Goal: Browse casually: Explore the website without a specific task or goal

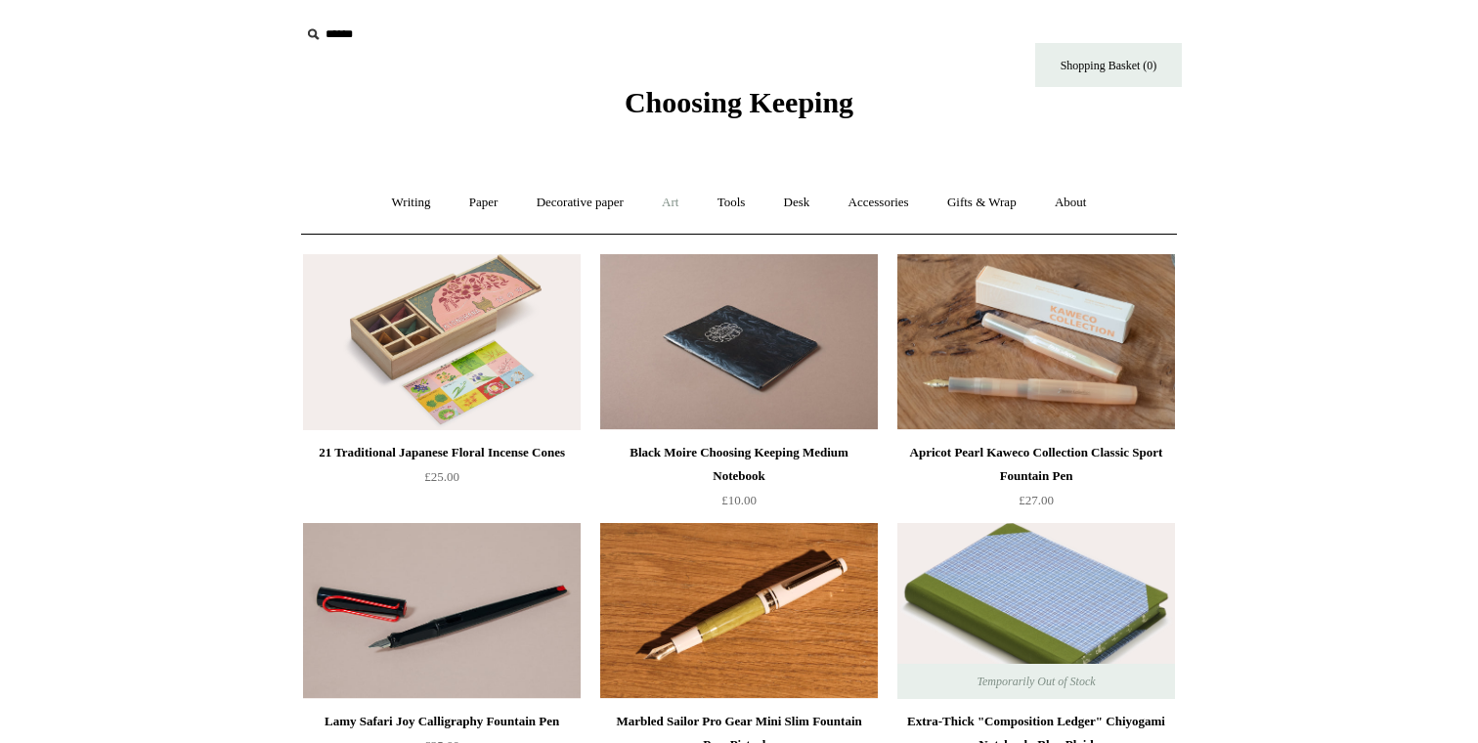
click at [671, 208] on link "Art +" at bounding box center [670, 203] width 52 height 52
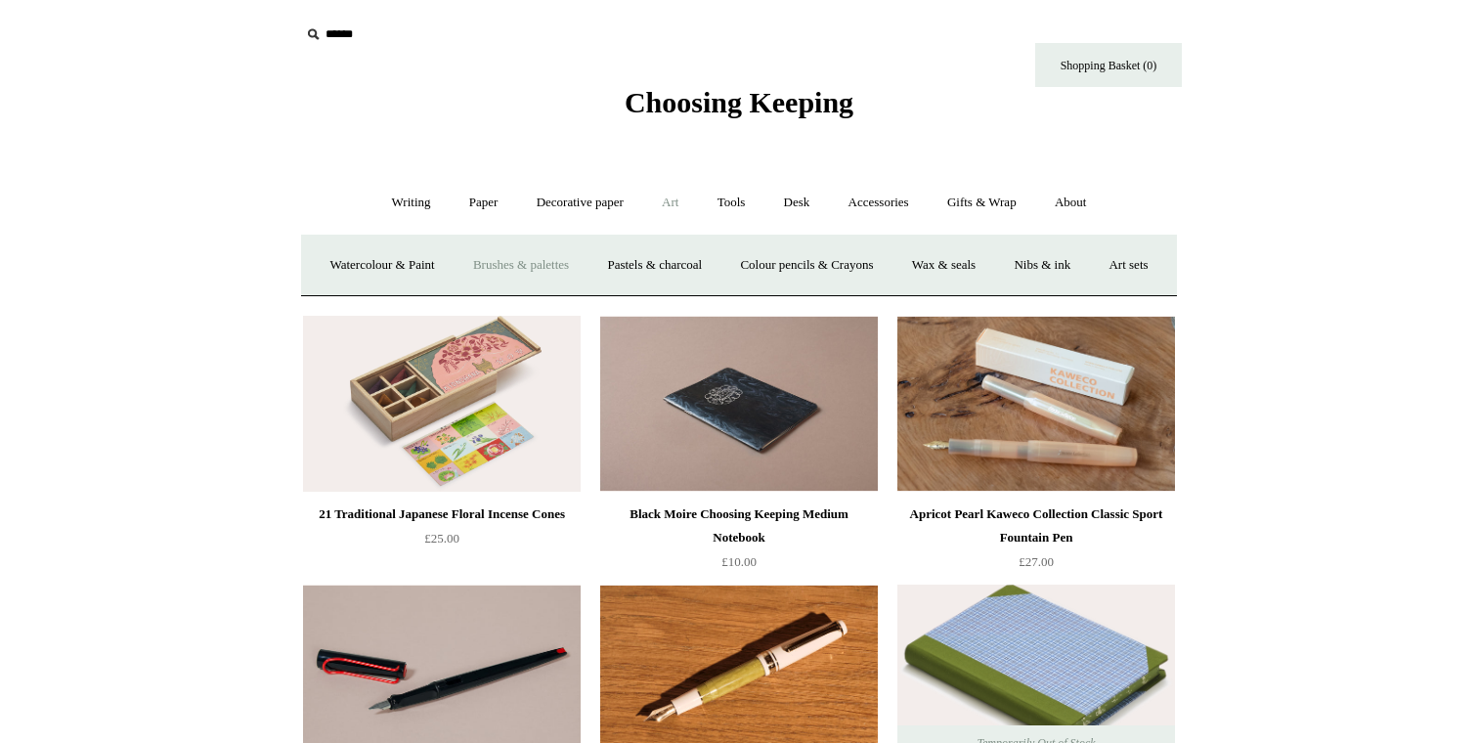
click at [569, 264] on link "Brushes & palettes" at bounding box center [520, 265] width 131 height 52
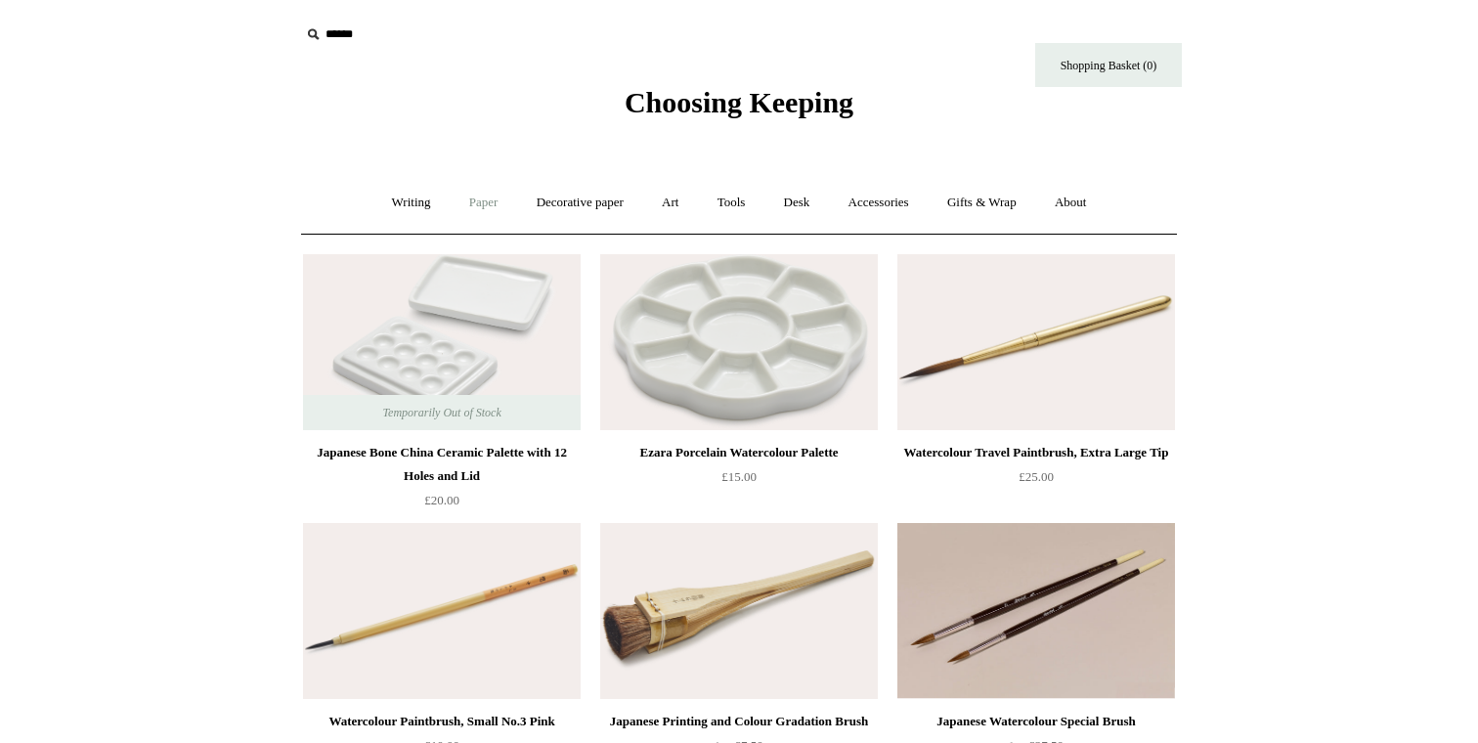
click at [482, 196] on link "Paper +" at bounding box center [484, 203] width 65 height 52
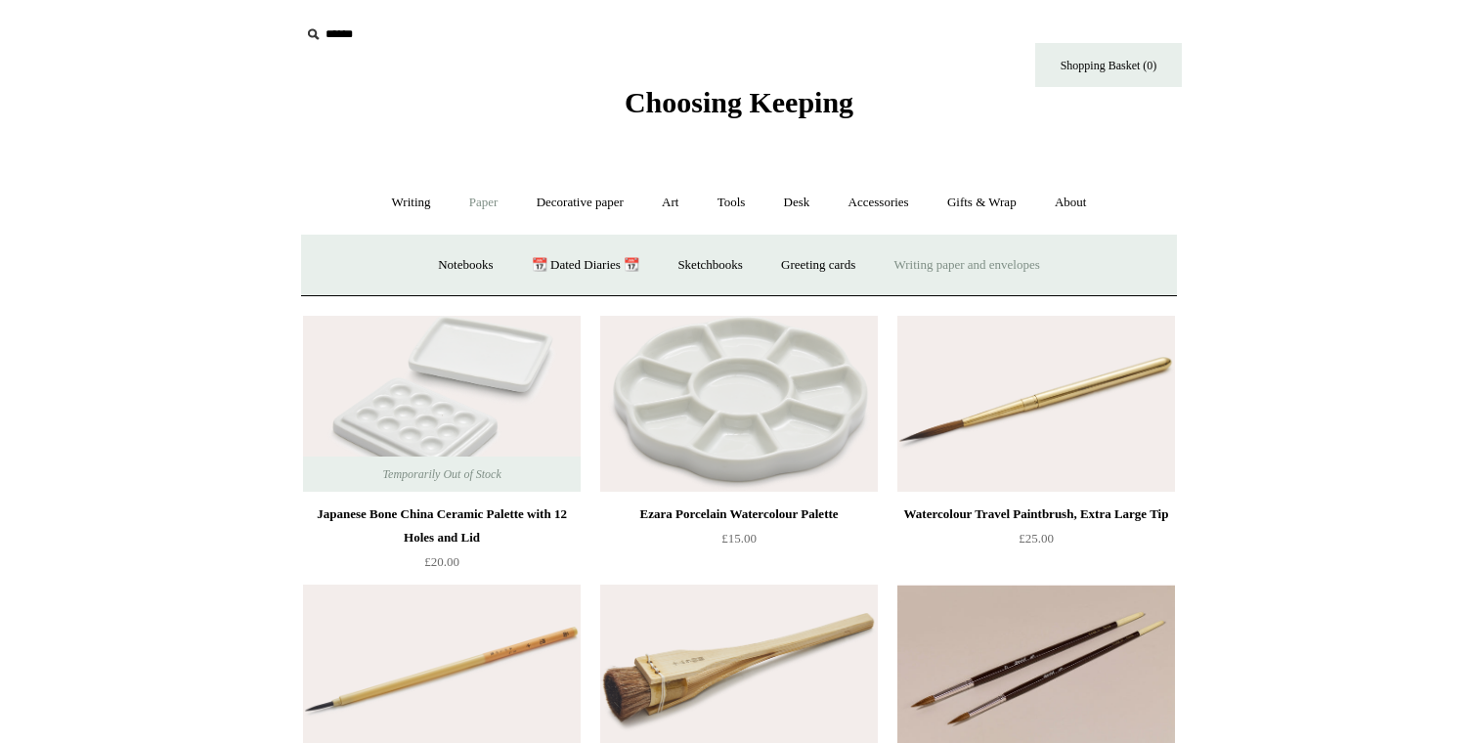
click at [979, 262] on link "Writing paper and envelopes +" at bounding box center [967, 265] width 181 height 52
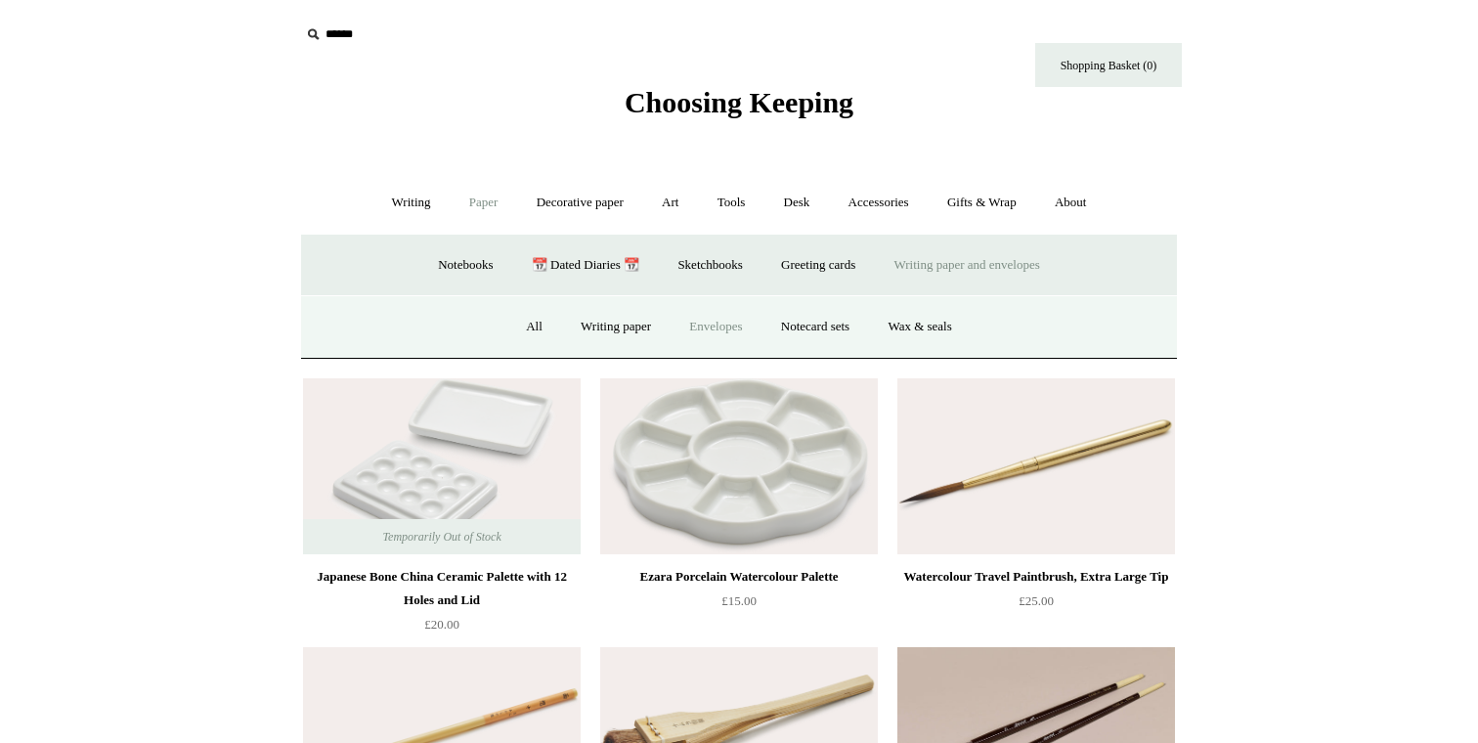
click at [714, 327] on link "Envelopes" at bounding box center [715, 327] width 88 height 52
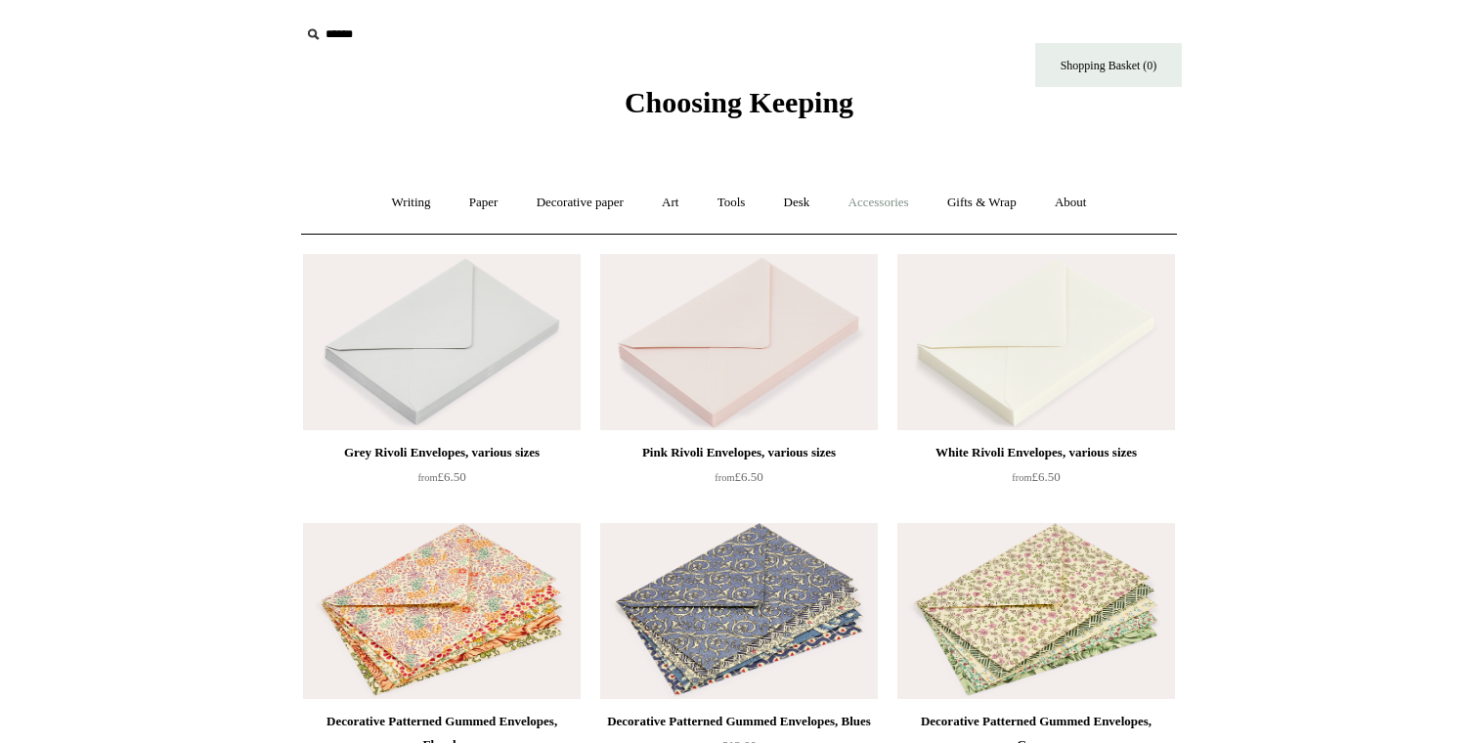
click at [852, 203] on link "Accessories +" at bounding box center [879, 203] width 96 height 52
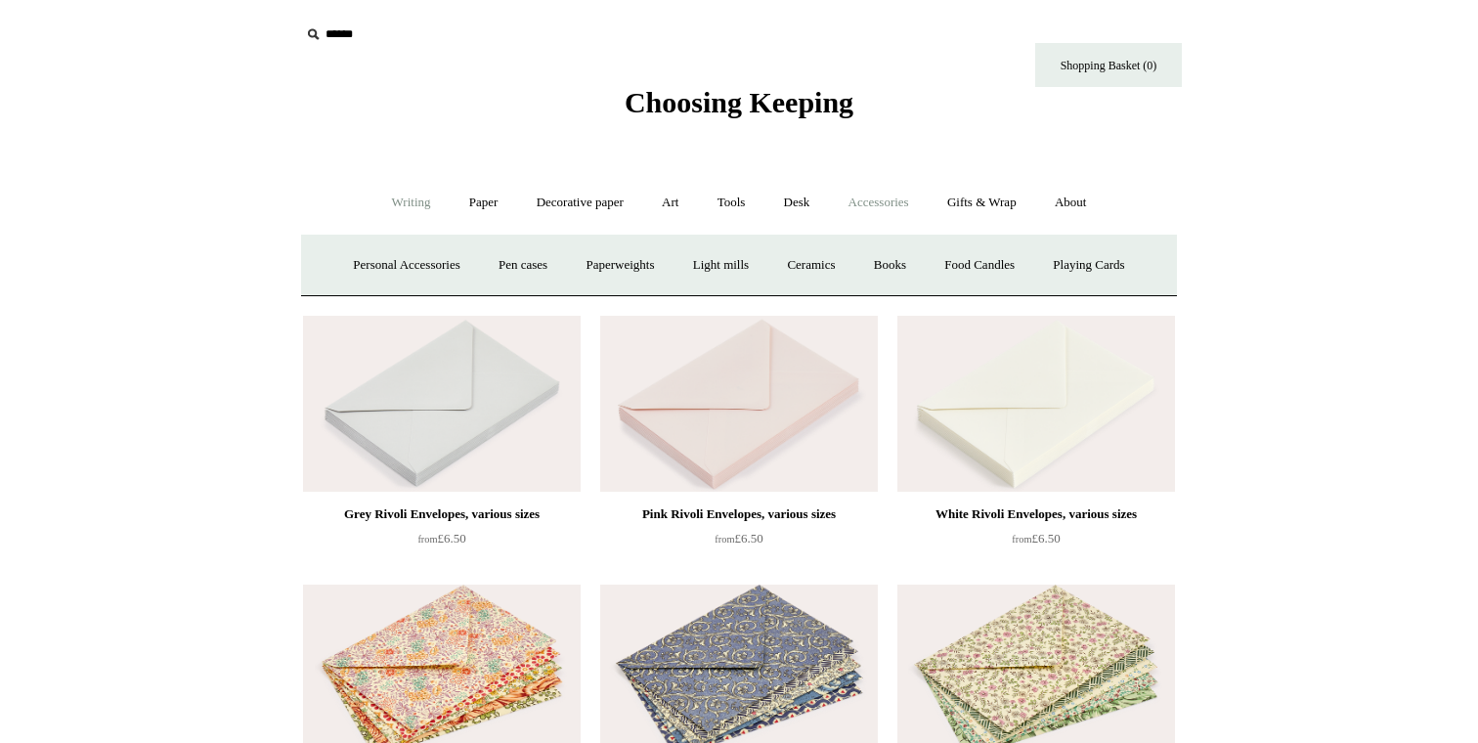
click at [399, 197] on link "Writing +" at bounding box center [411, 203] width 74 height 52
click at [475, 201] on link "Paper +" at bounding box center [484, 203] width 65 height 52
click at [590, 218] on link "Decorative paper +" at bounding box center [580, 203] width 122 height 52
click at [673, 200] on link "Art +" at bounding box center [670, 203] width 52 height 52
click at [982, 255] on link "Wax & seals" at bounding box center [943, 265] width 99 height 52
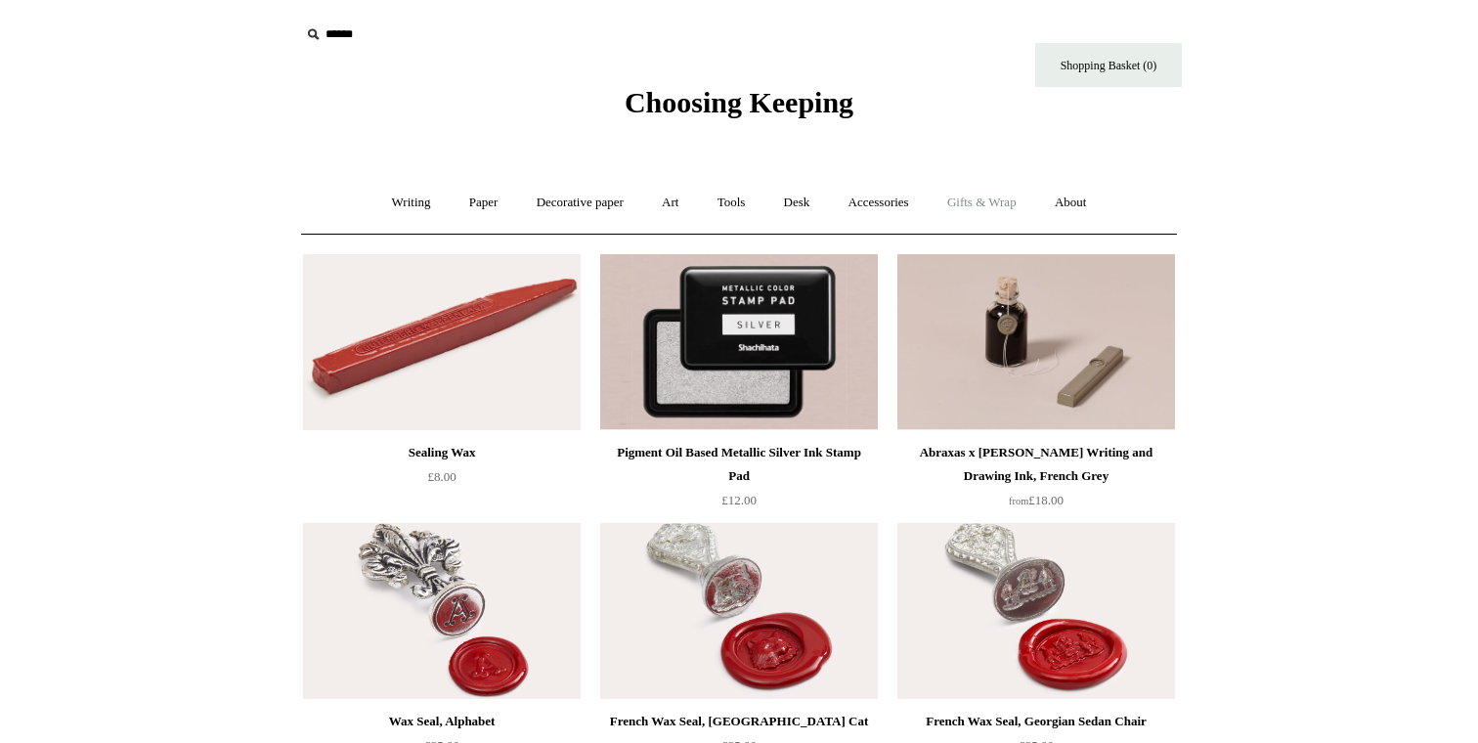
click at [1005, 213] on link "Gifts & Wrap +" at bounding box center [981, 203] width 105 height 52
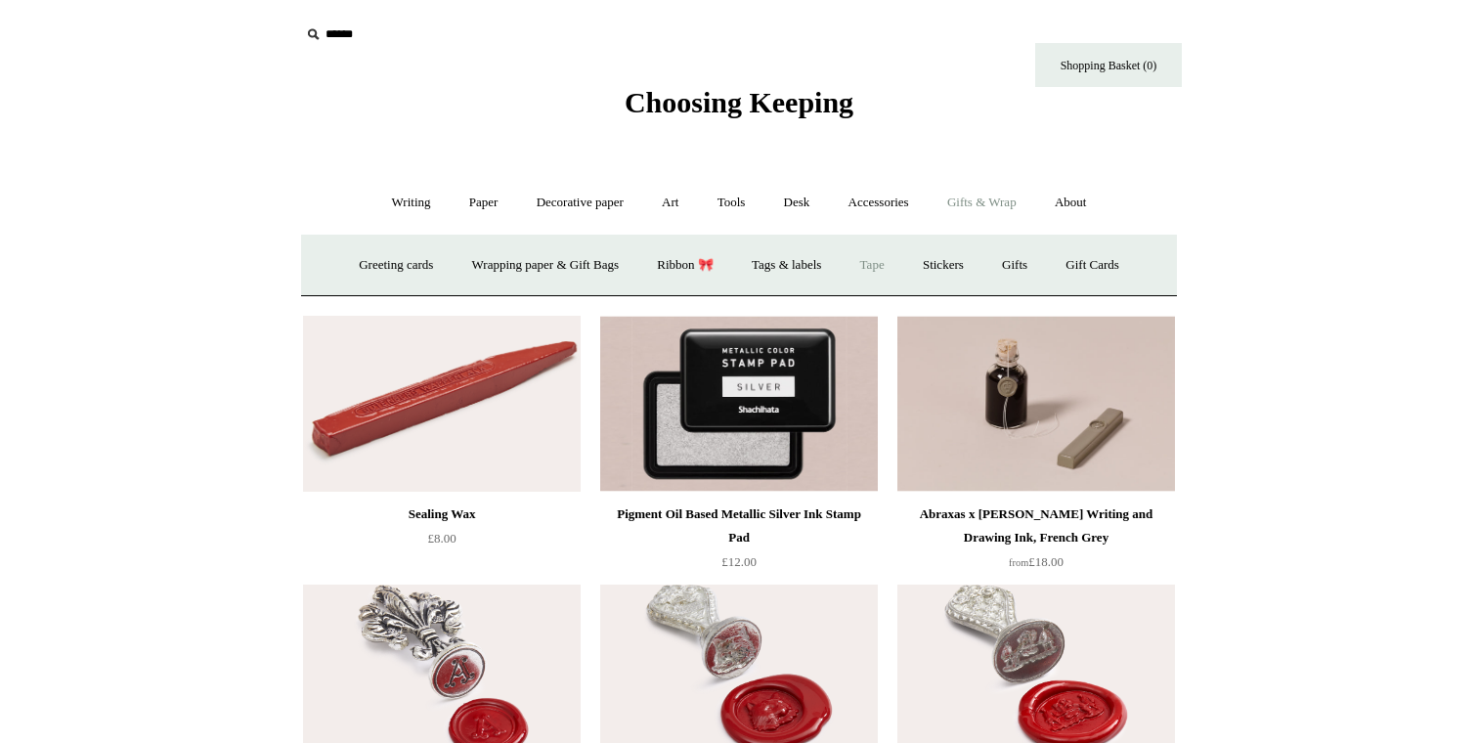
click at [879, 270] on link "Tape" at bounding box center [872, 265] width 60 height 52
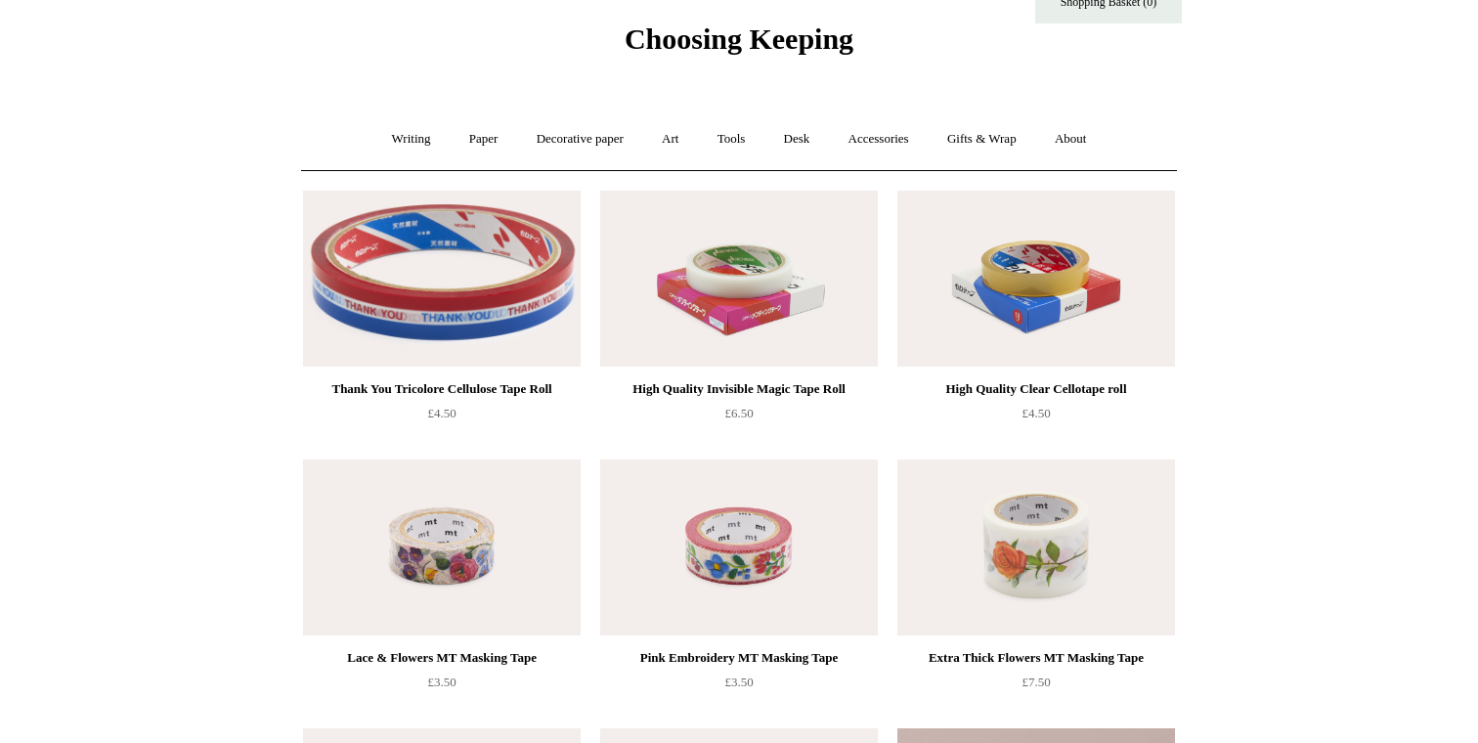
scroll to position [58, 0]
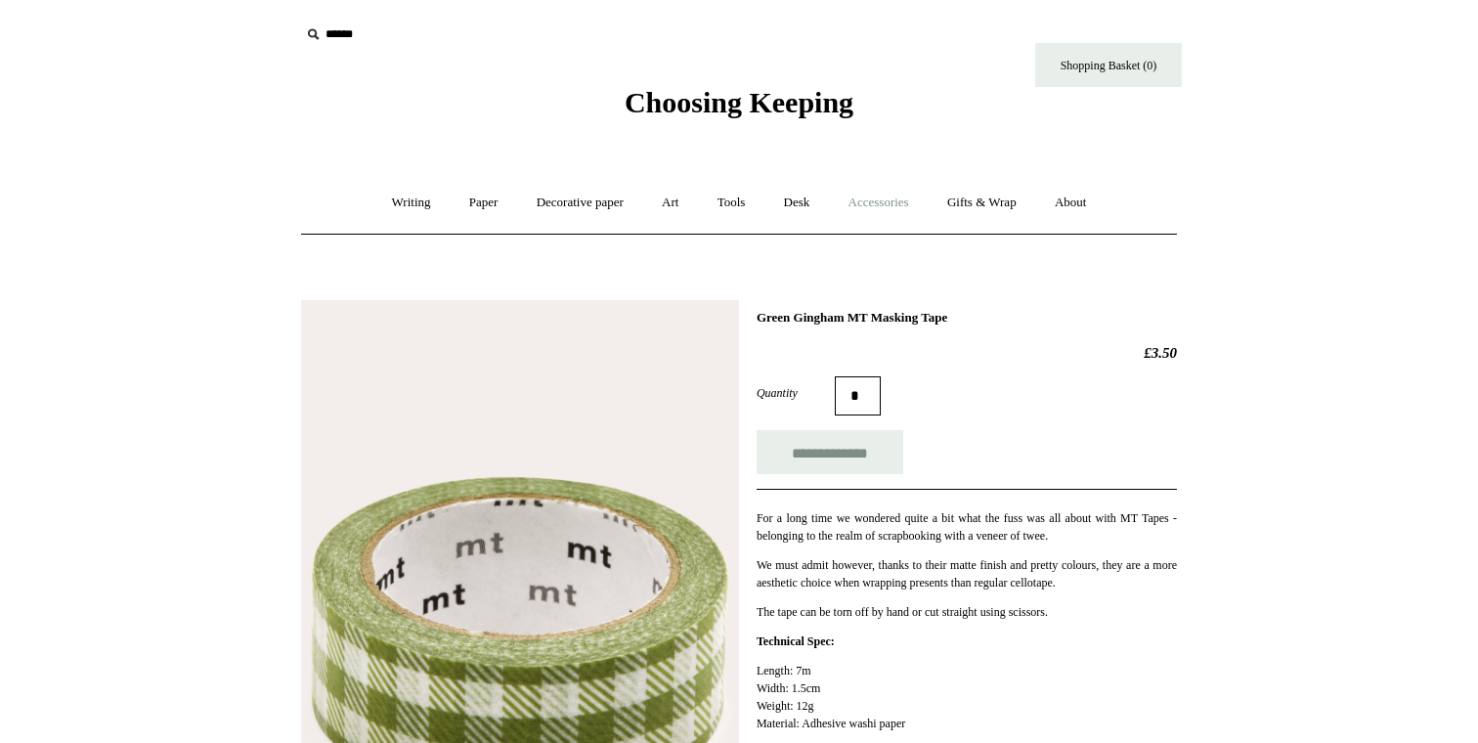
click at [885, 190] on link "Accessories +" at bounding box center [879, 203] width 96 height 52
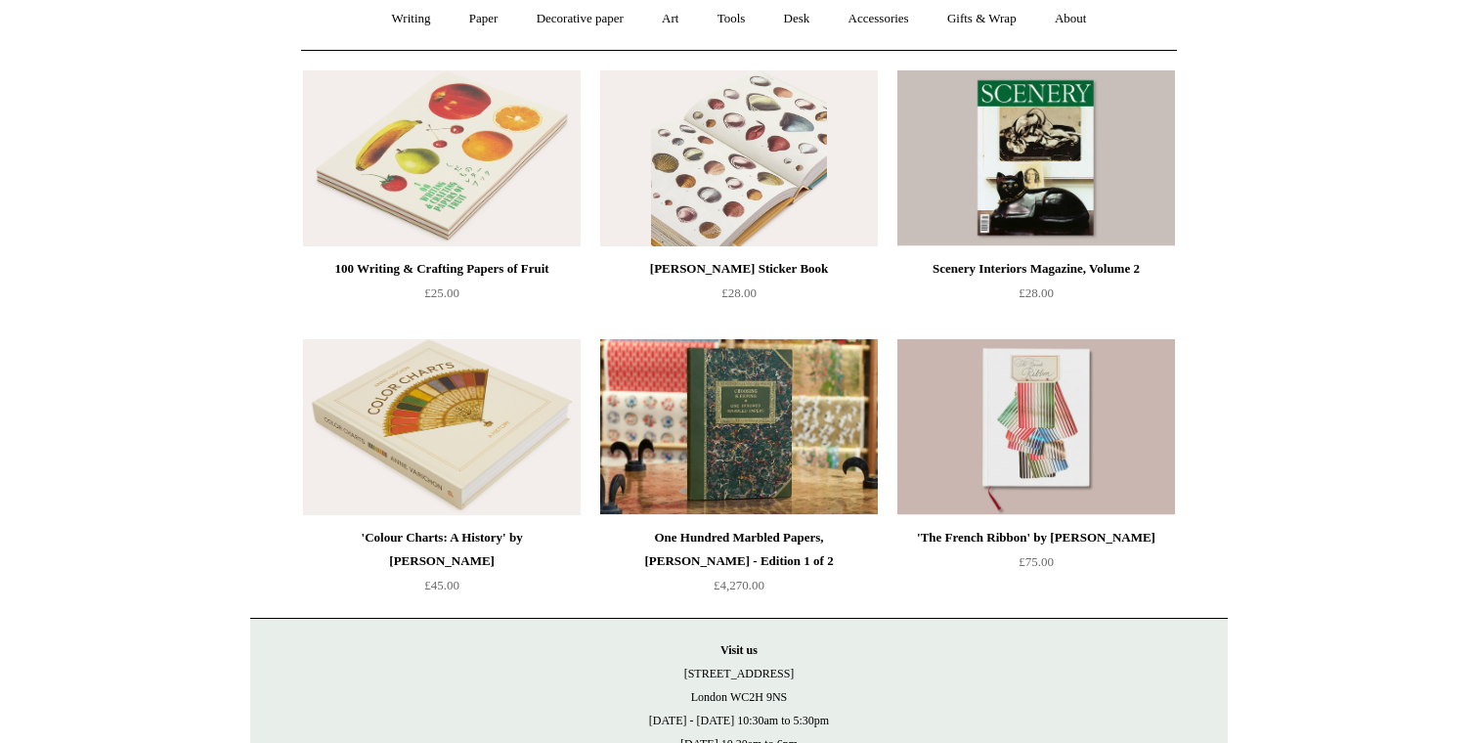
scroll to position [185, 0]
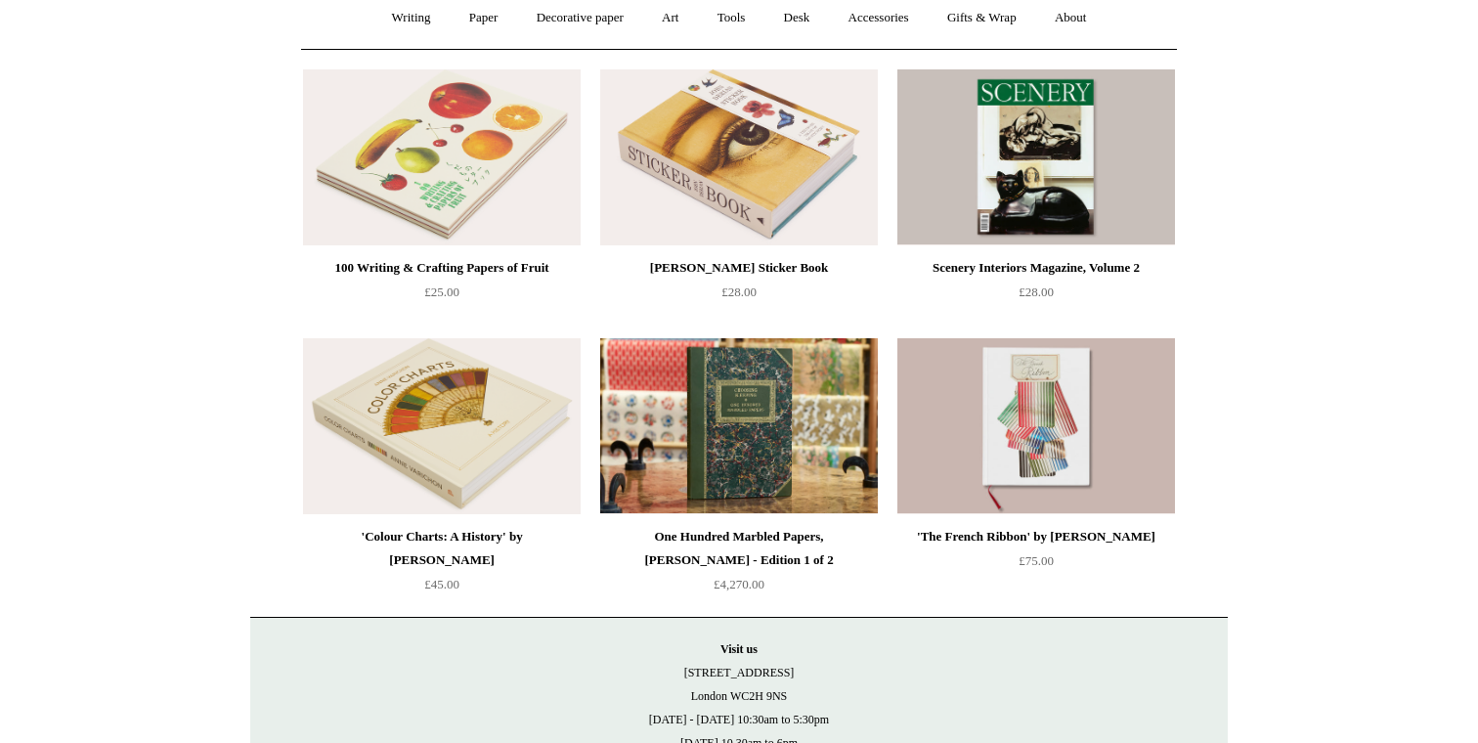
click at [457, 191] on img at bounding box center [442, 157] width 278 height 176
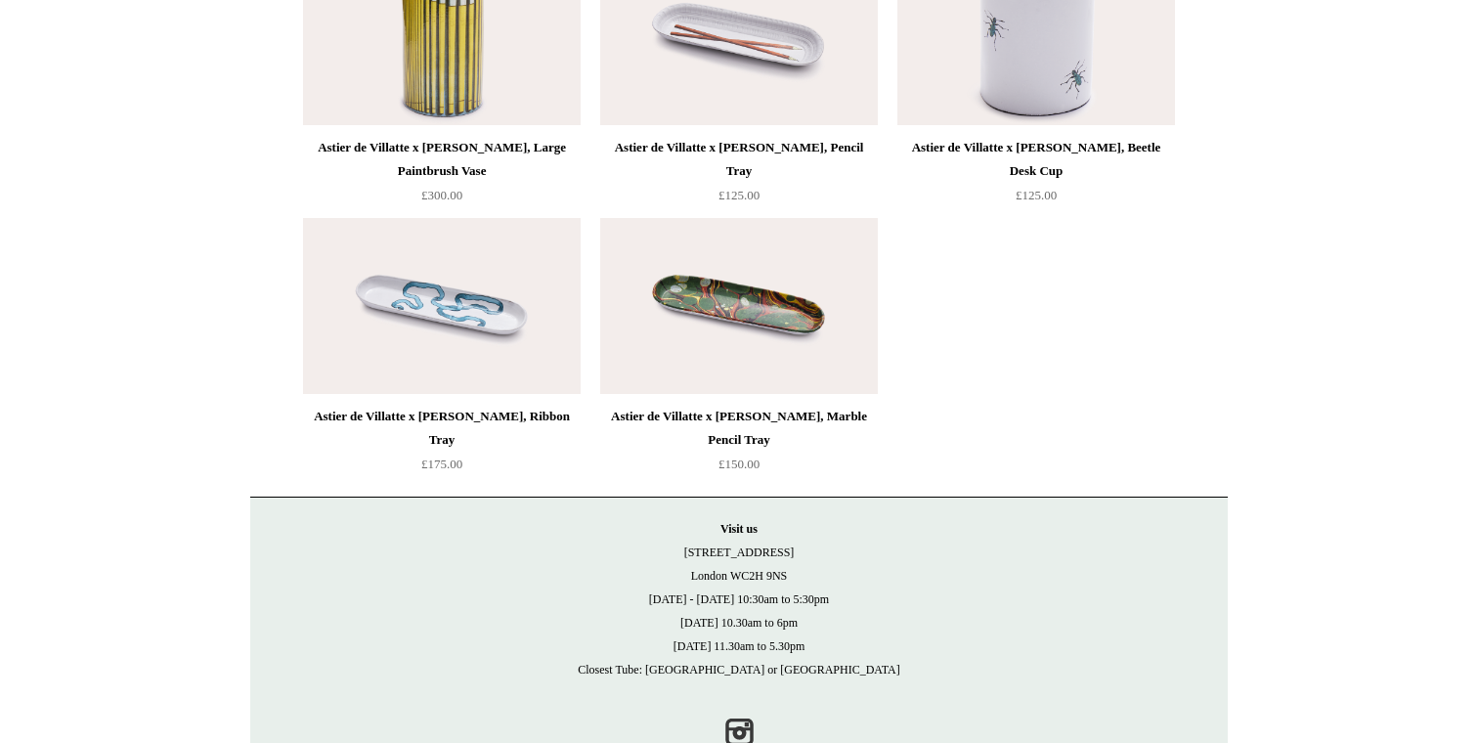
scroll to position [1171, 0]
